Goal: Check status: Check status

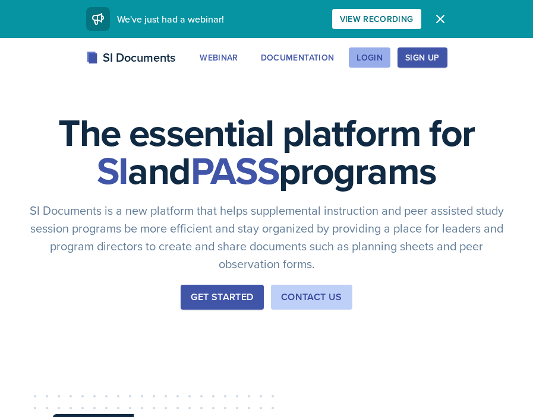
click at [376, 55] on div "Login" at bounding box center [369, 57] width 26 height 9
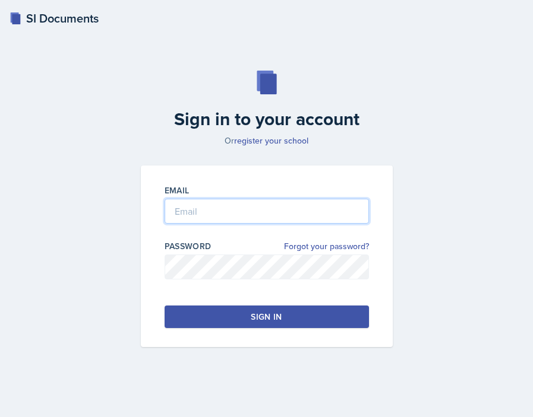
click at [286, 205] on input "email" at bounding box center [266, 211] width 204 height 25
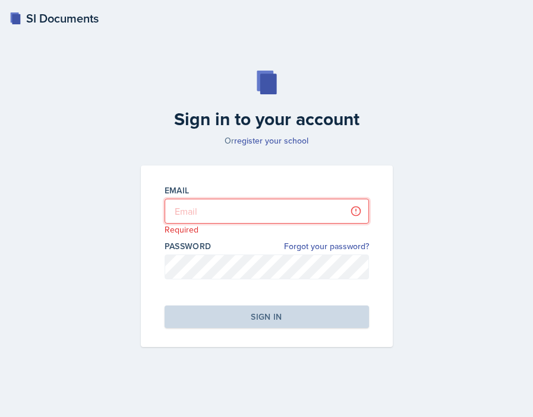
type input "[EMAIL_ADDRESS][DOMAIN_NAME]"
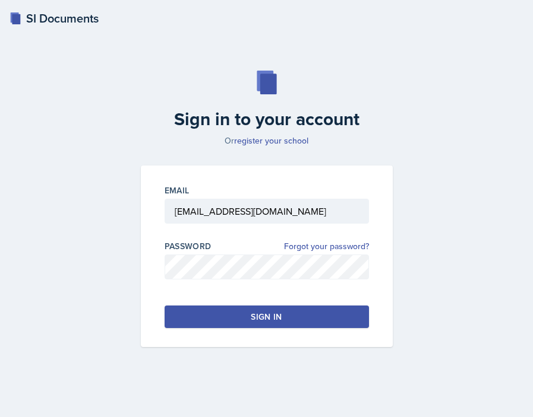
click at [312, 310] on button "Sign in" at bounding box center [266, 317] width 204 height 23
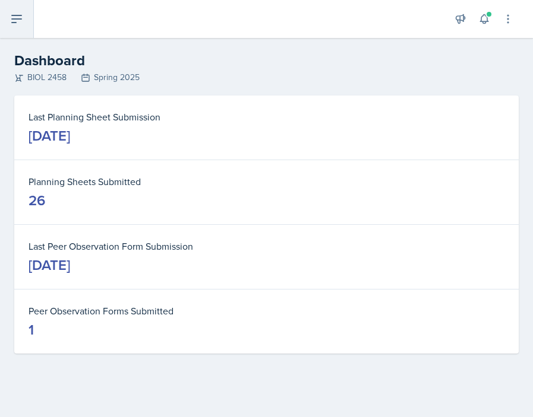
click at [28, 31] on button at bounding box center [17, 19] width 34 height 38
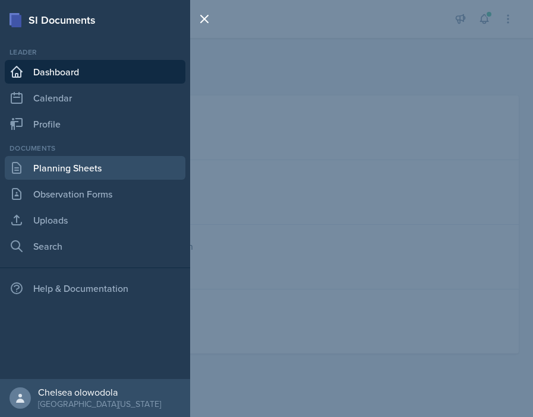
click at [72, 163] on link "Planning Sheets" at bounding box center [95, 168] width 180 height 24
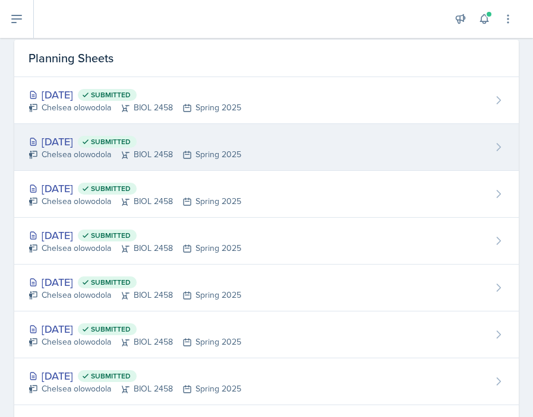
scroll to position [44, 0]
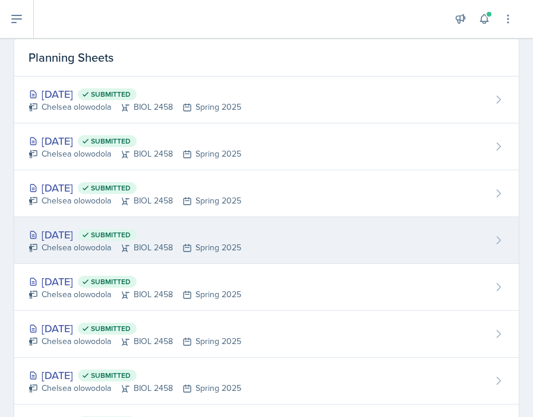
click at [94, 233] on div "[DATE] Submitted" at bounding box center [134, 235] width 213 height 16
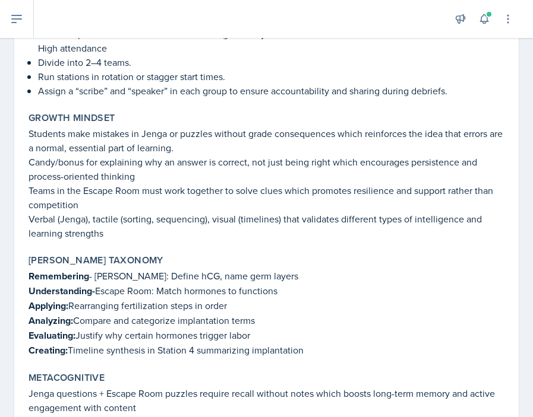
scroll to position [1209, 0]
